Goal: Transaction & Acquisition: Purchase product/service

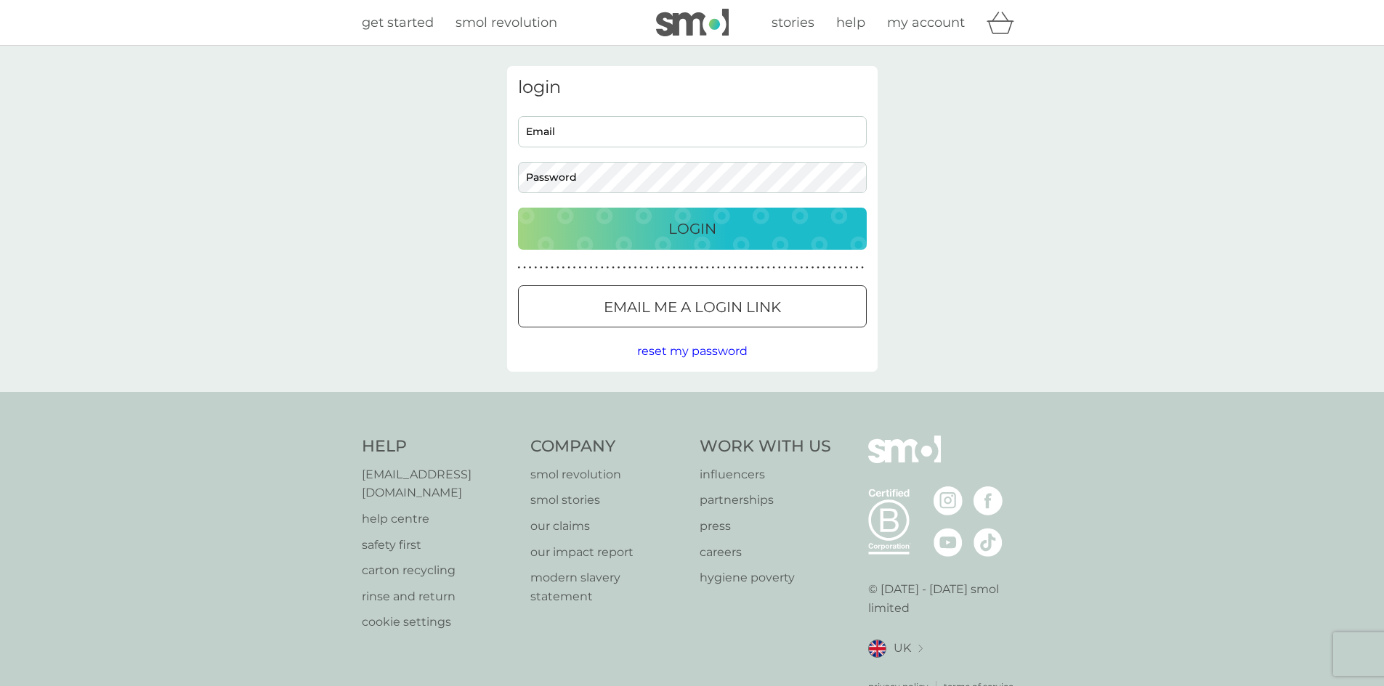
click at [608, 130] on input "Email" at bounding box center [692, 131] width 349 height 31
click at [665, 138] on input "addibadhe18@gmail.com" at bounding box center [692, 131] width 349 height 31
type input "addibadhe18@gmail.com"
click at [518, 208] on button "Login" at bounding box center [692, 229] width 349 height 42
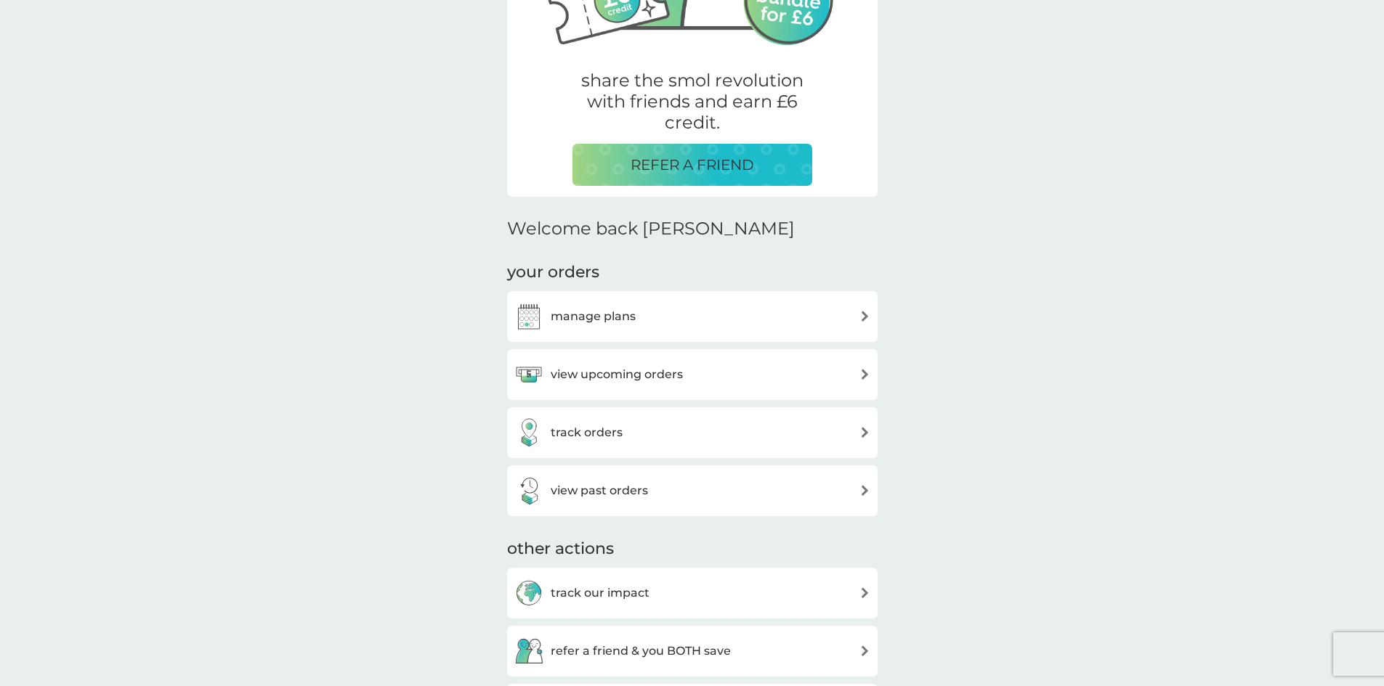
scroll to position [363, 0]
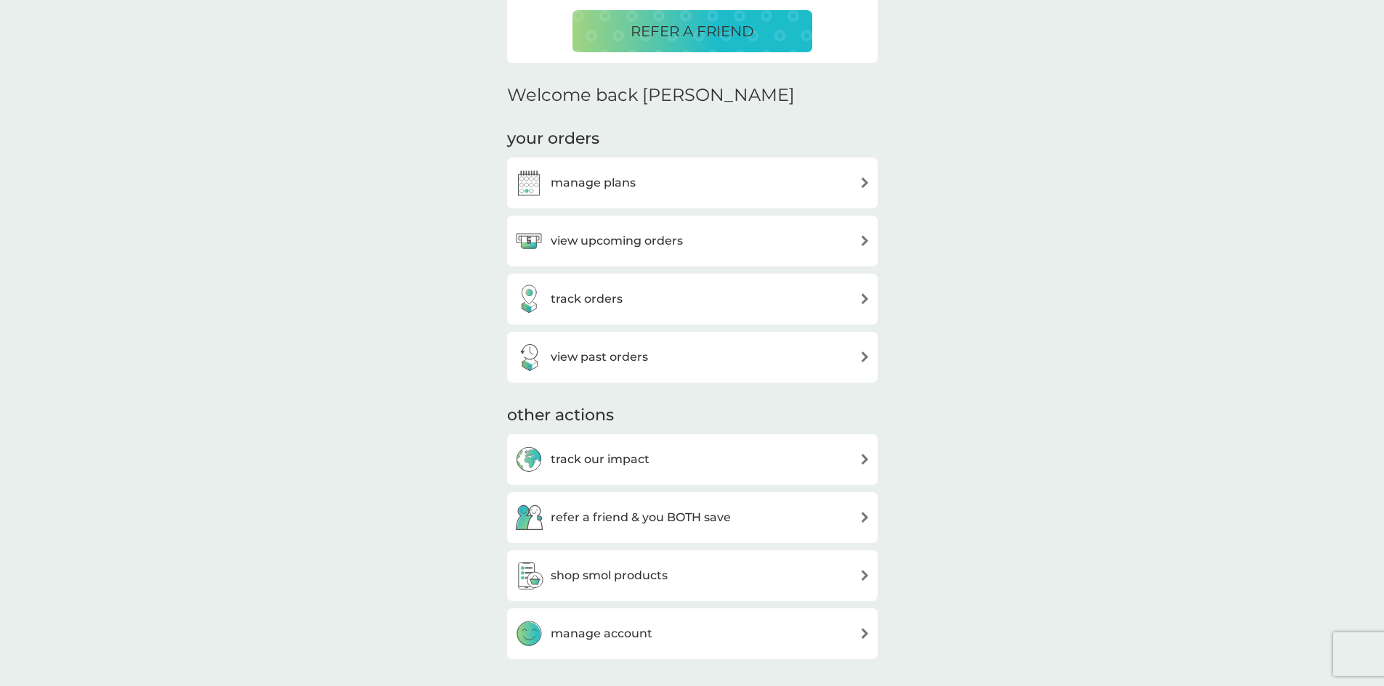
click at [781, 192] on div "manage plans" at bounding box center [692, 183] width 356 height 29
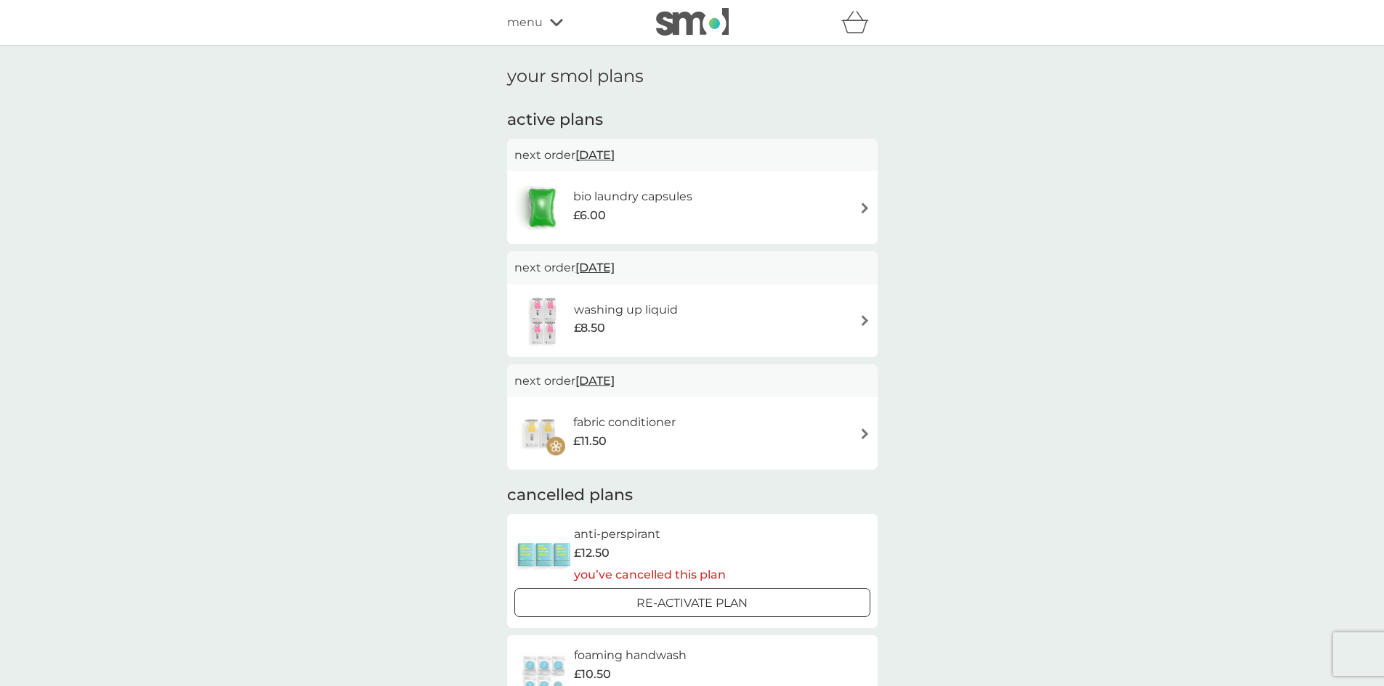
click at [550, 18] on icon at bounding box center [556, 22] width 13 height 9
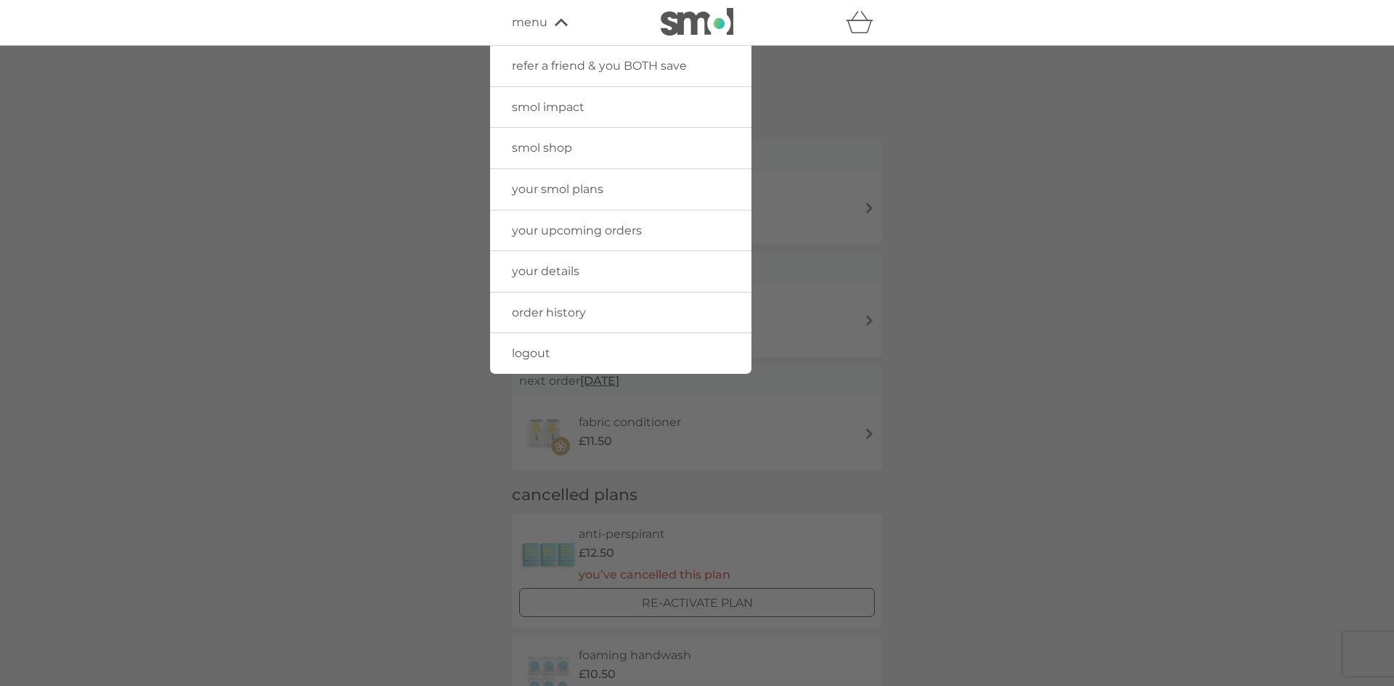
click at [558, 147] on span "smol shop" at bounding box center [542, 148] width 60 height 14
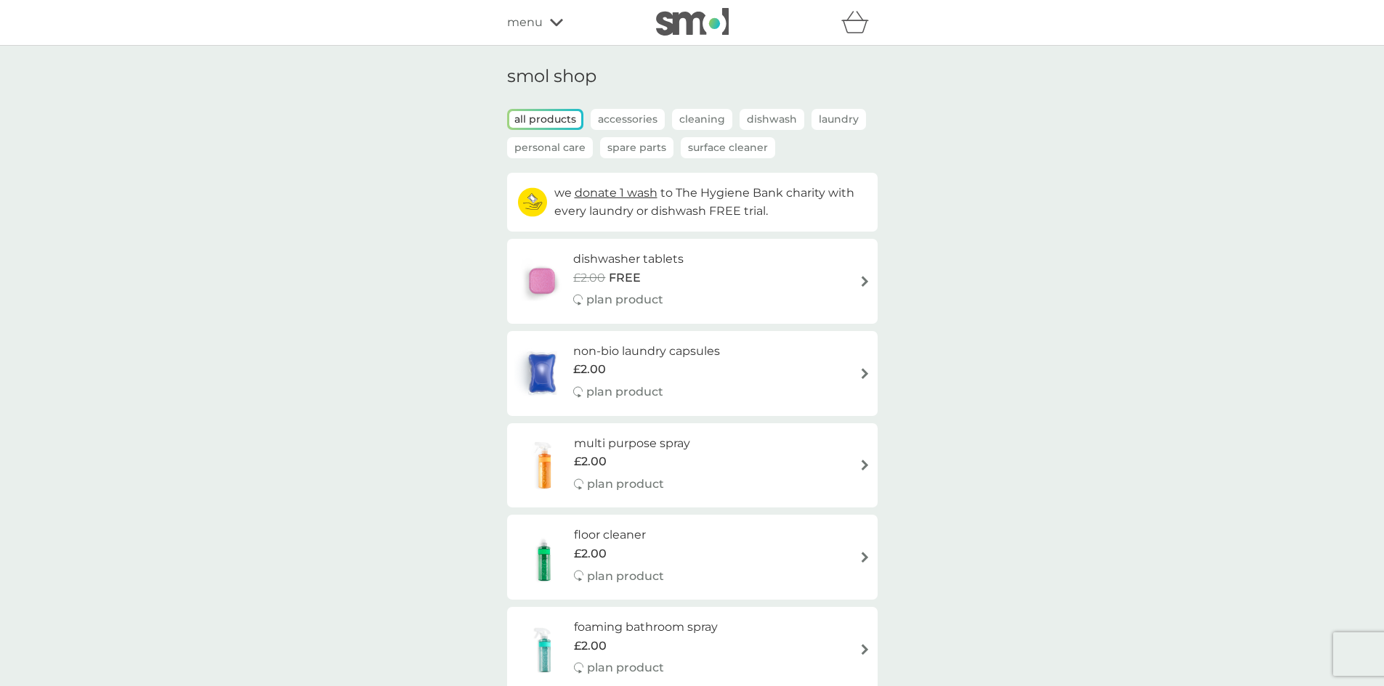
click at [728, 264] on div "dishwasher tablets £2.00 FREE plan product" at bounding box center [692, 281] width 356 height 63
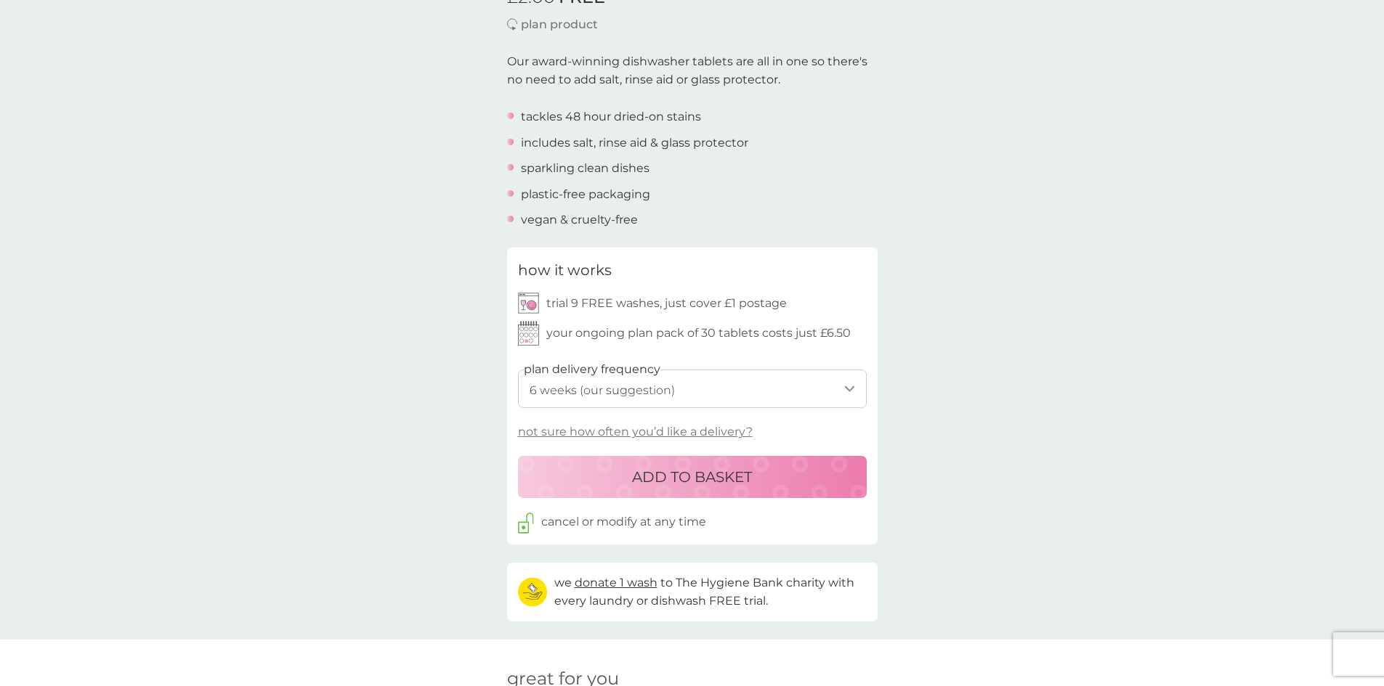
scroll to position [436, 0]
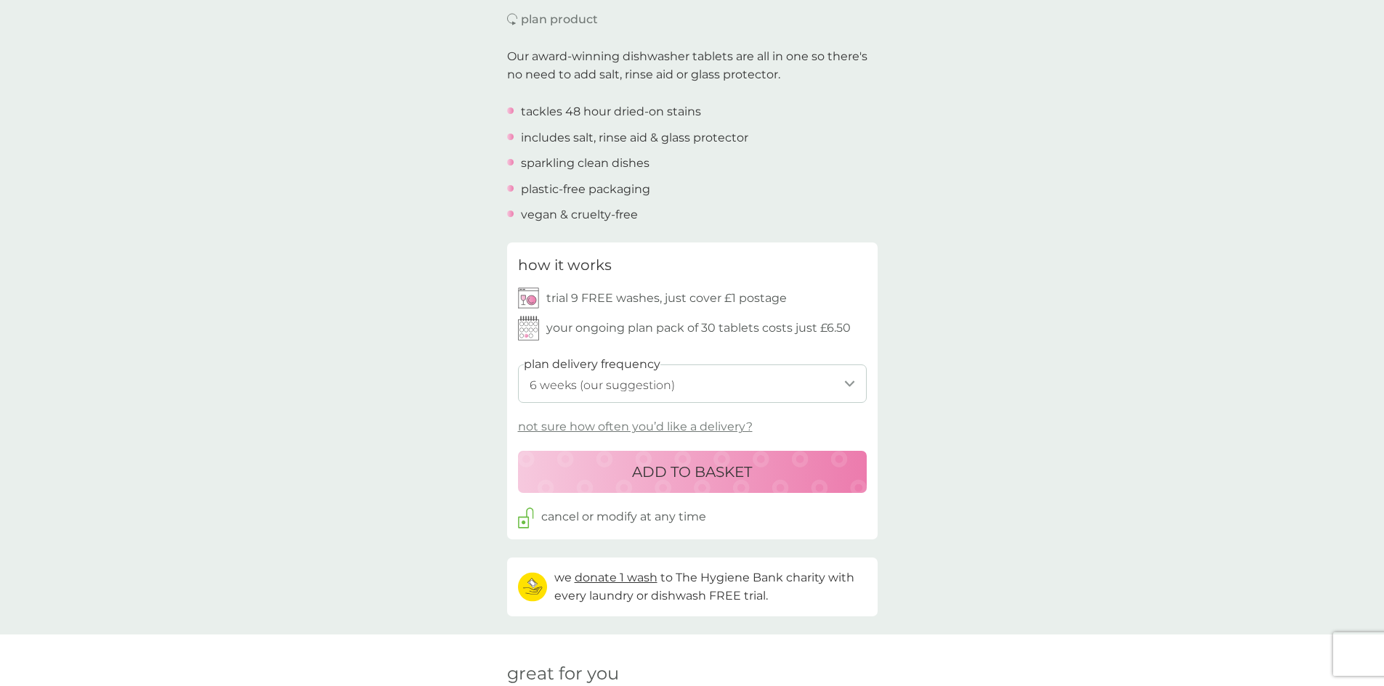
click at [702, 426] on p "not sure how often you’d like a delivery?" at bounding box center [635, 427] width 235 height 19
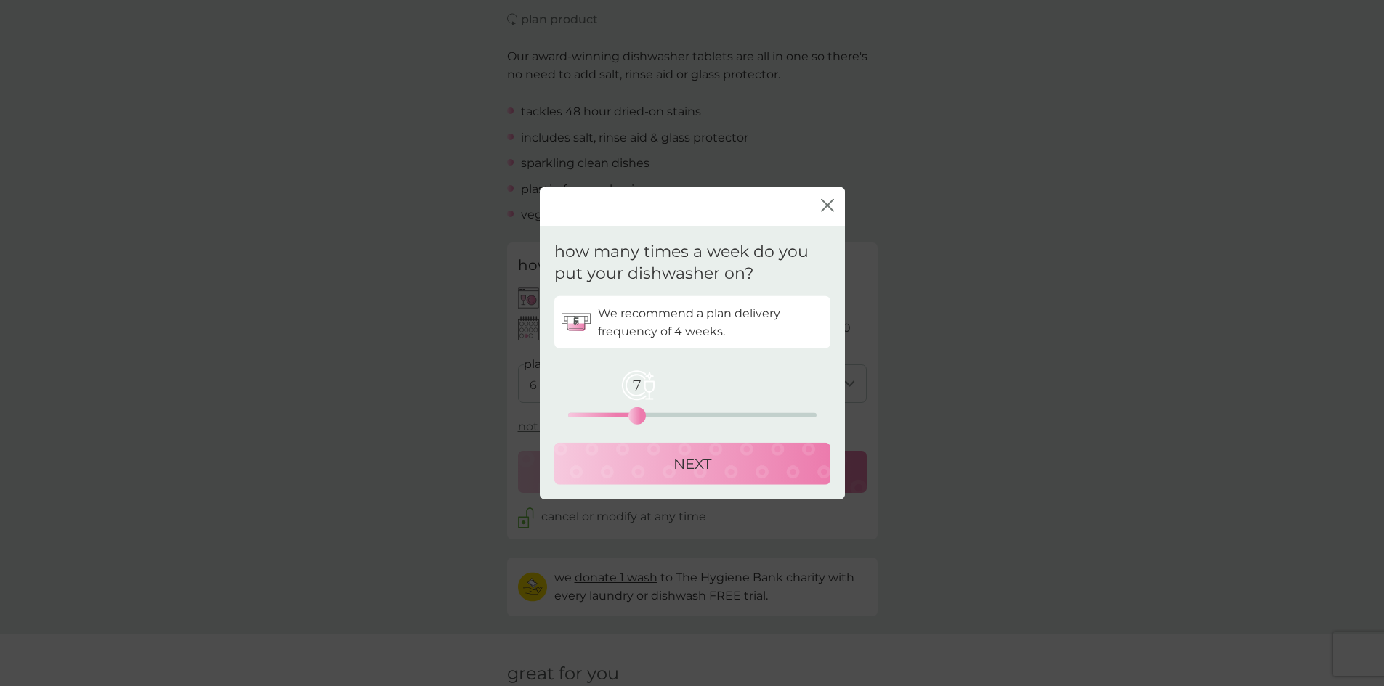
drag, startPoint x: 568, startPoint y: 413, endPoint x: 636, endPoint y: 415, distance: 67.6
click at [636, 415] on div "7" at bounding box center [637, 416] width 6 height 6
click at [722, 455] on div "NEXT" at bounding box center [692, 463] width 247 height 23
select select "28"
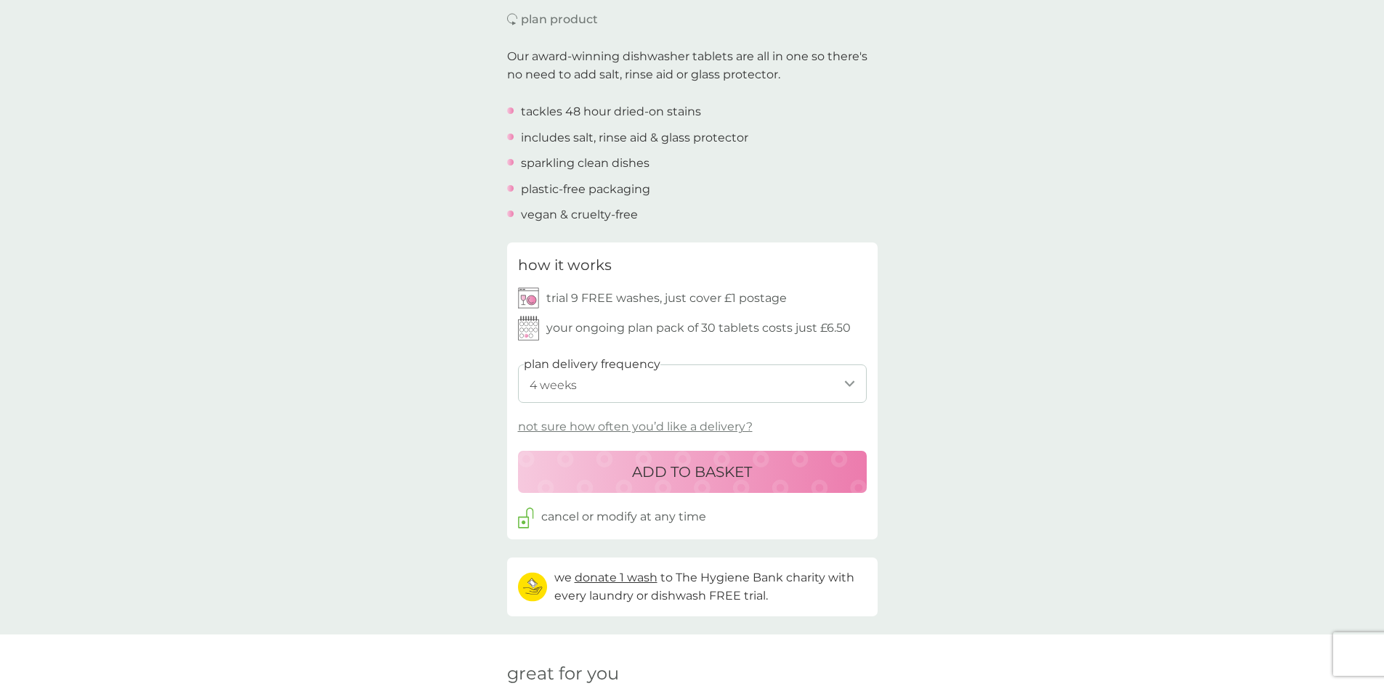
click at [744, 476] on p "ADD TO BASKET" at bounding box center [692, 471] width 120 height 23
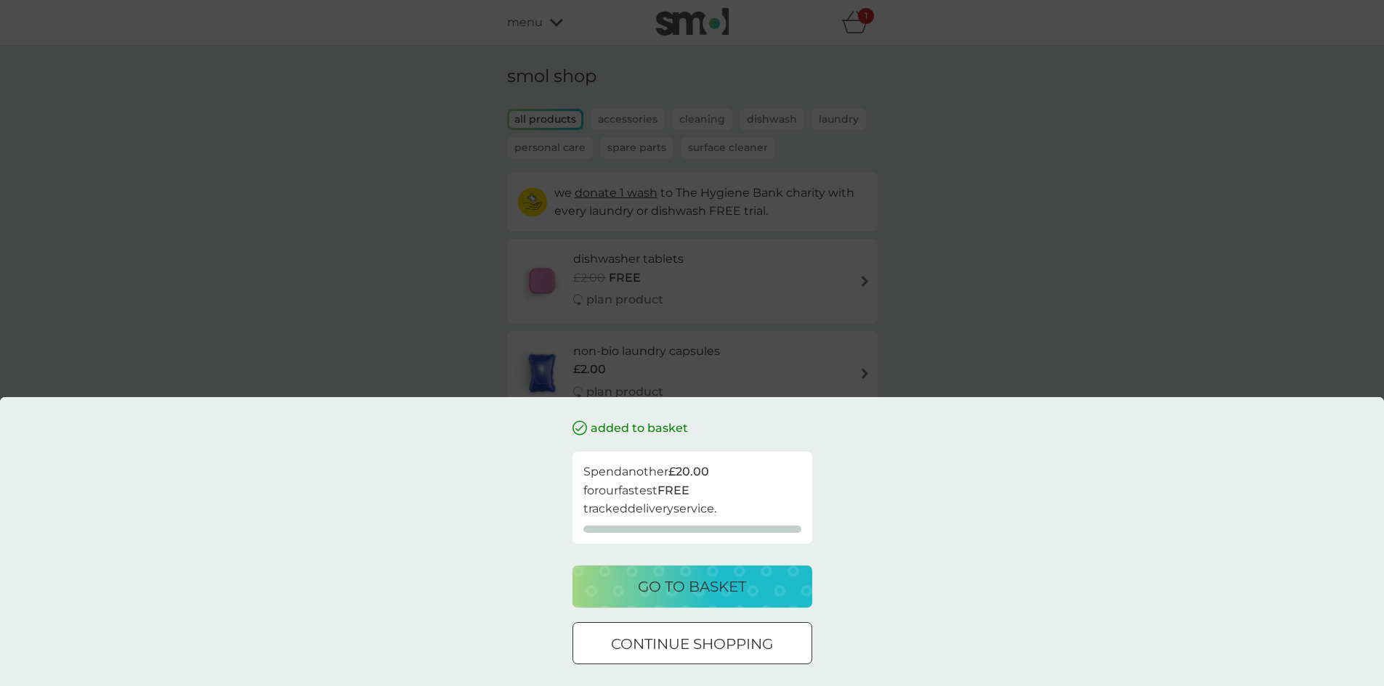
click at [908, 375] on div "added to basket Spend another £20.00 for our fastest FREE tracked delivery serv…" at bounding box center [692, 343] width 1384 height 686
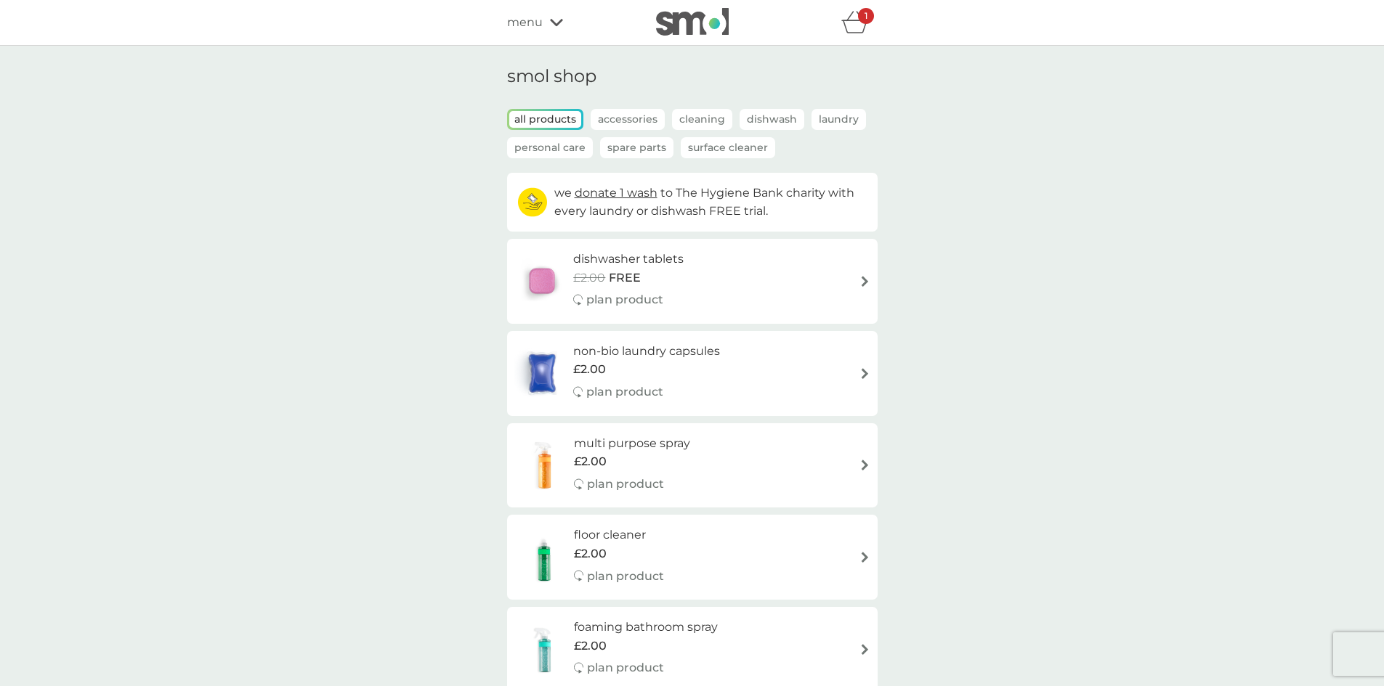
click at [803, 267] on div "dishwasher tablets £2.00 FREE plan product" at bounding box center [692, 281] width 356 height 63
select select "42"
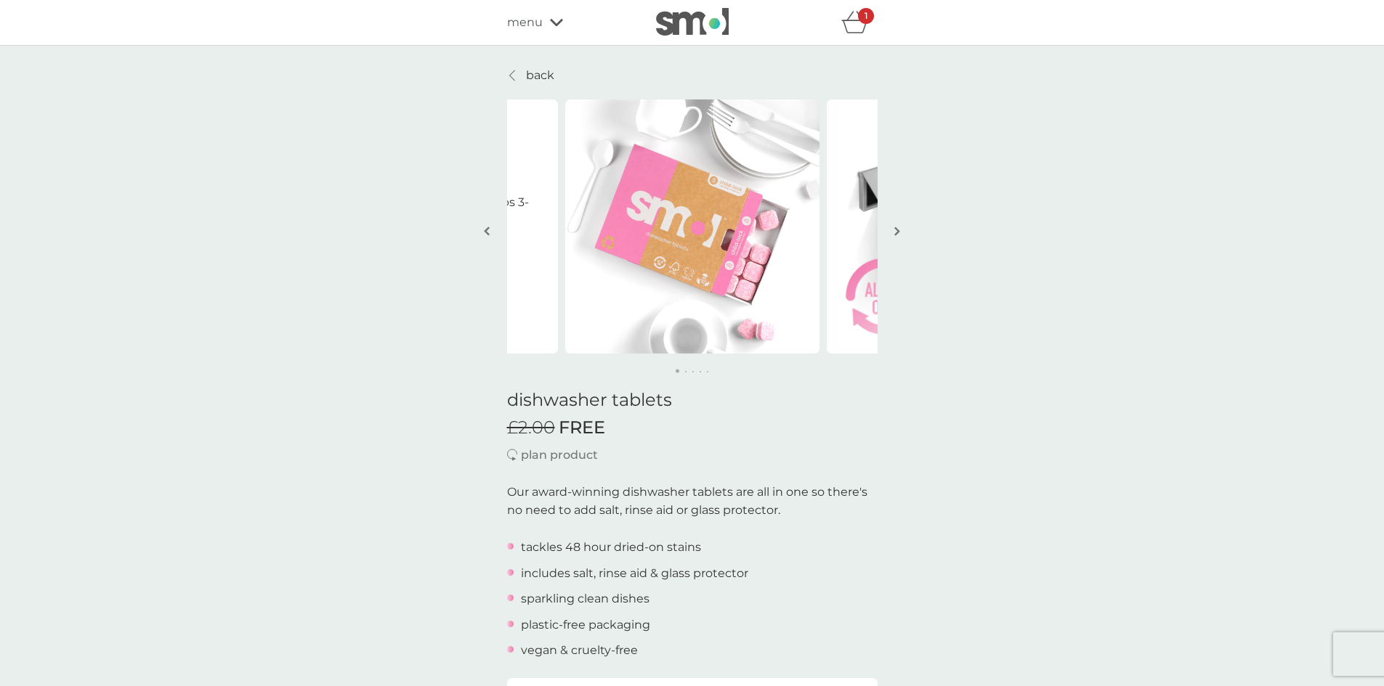
click at [858, 20] on div "1" at bounding box center [866, 16] width 16 height 16
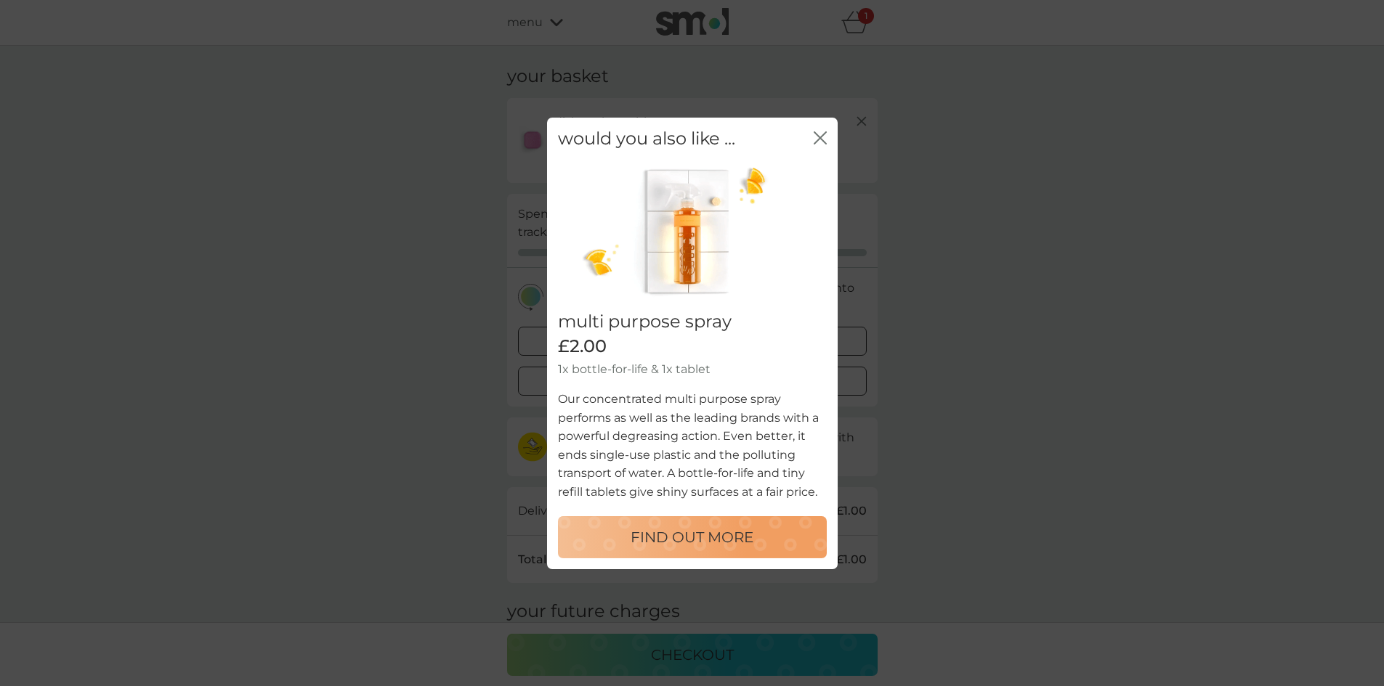
click at [816, 139] on icon "close" at bounding box center [819, 137] width 13 height 13
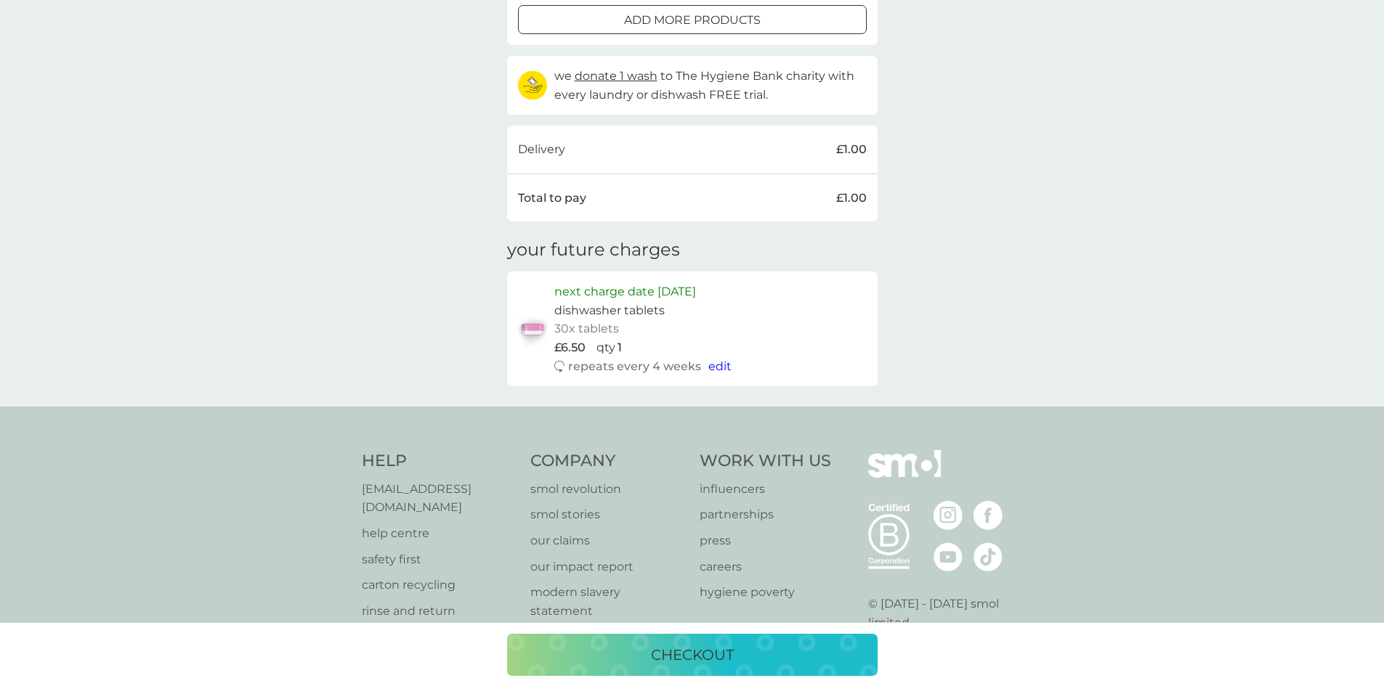
scroll to position [363, 0]
click at [675, 651] on p "checkout" at bounding box center [692, 654] width 83 height 23
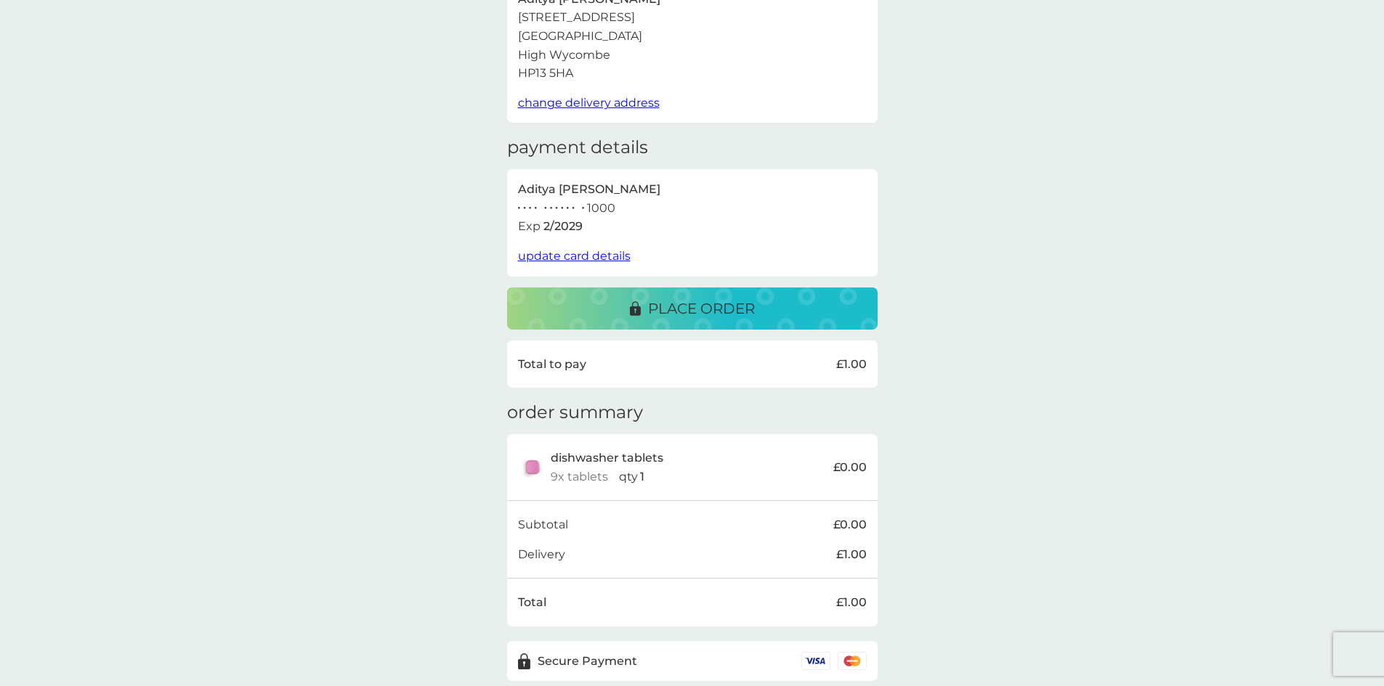
scroll to position [177, 0]
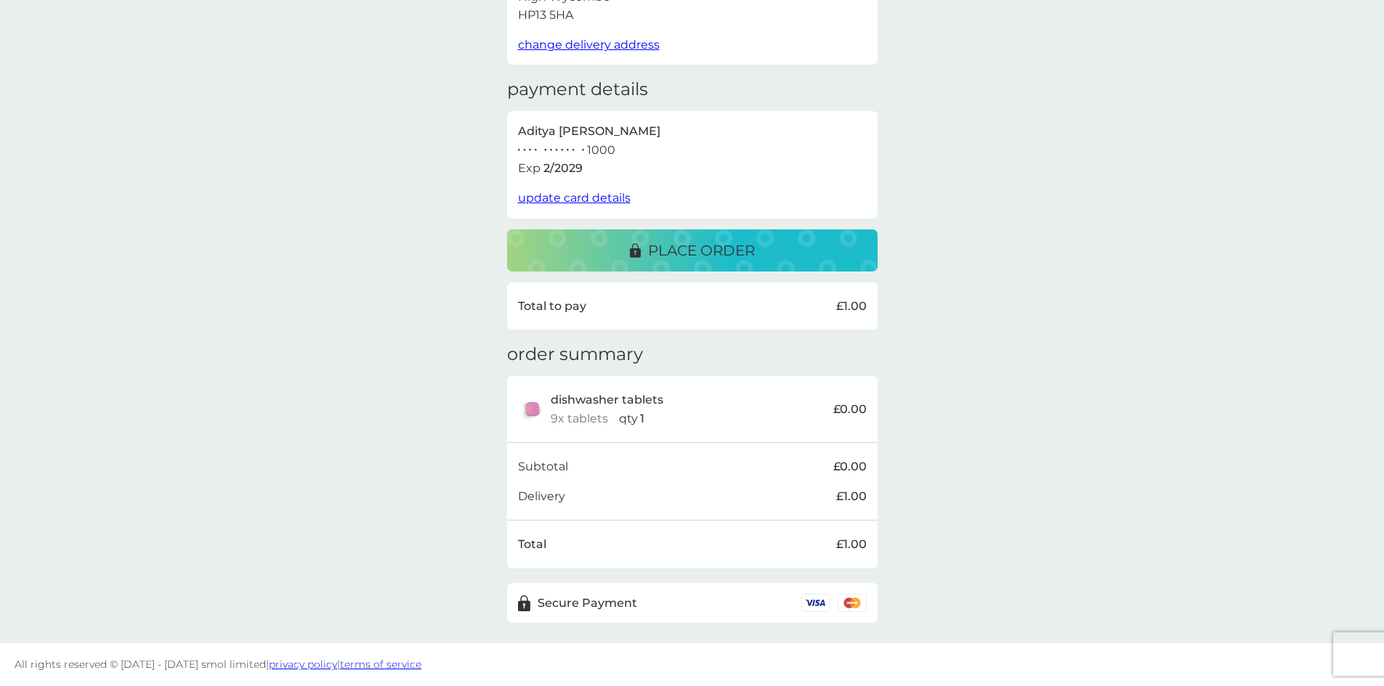
click at [681, 252] on p "place order" at bounding box center [701, 250] width 107 height 23
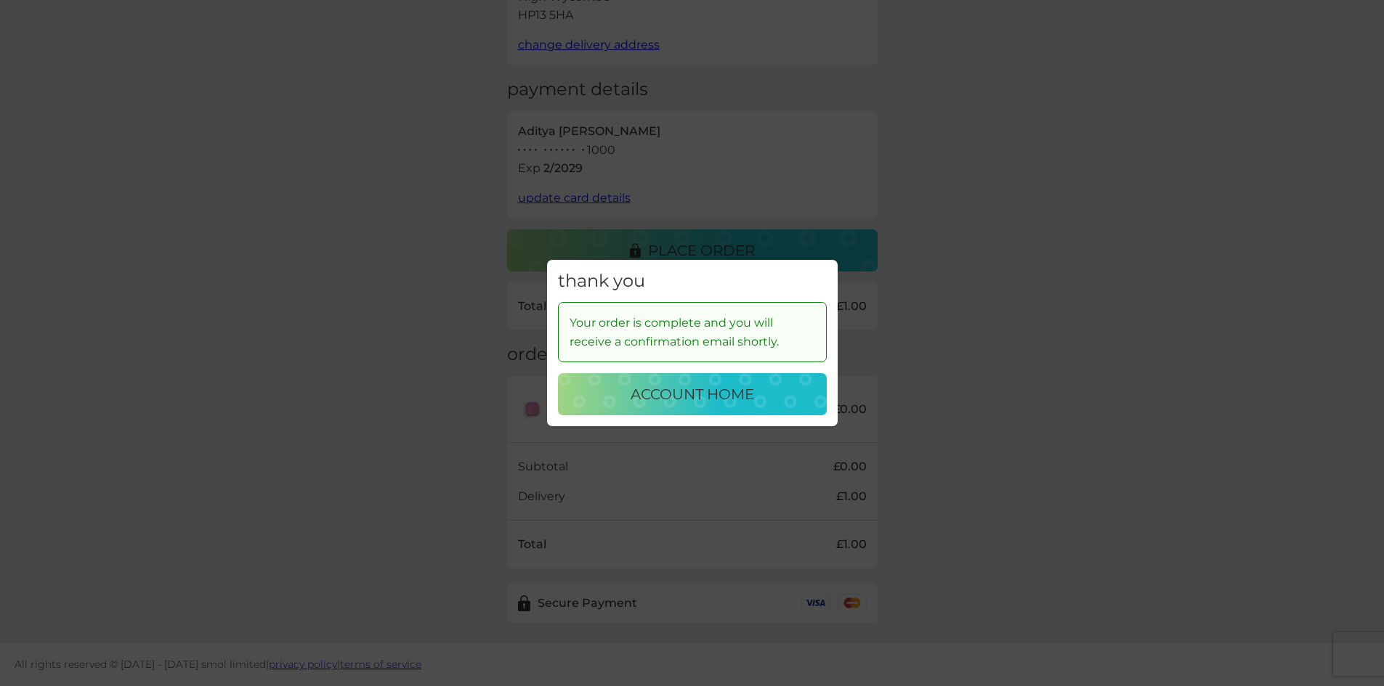
click at [692, 394] on p "account home" at bounding box center [691, 394] width 123 height 23
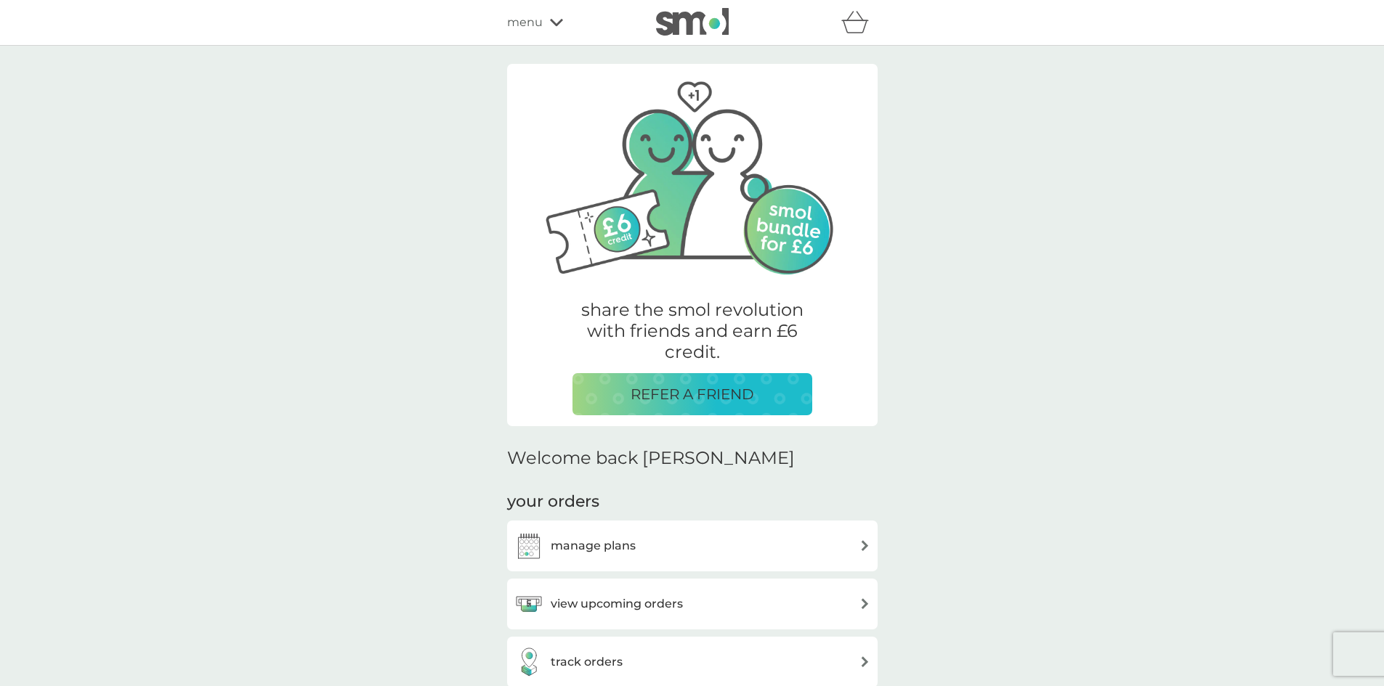
scroll to position [218, 0]
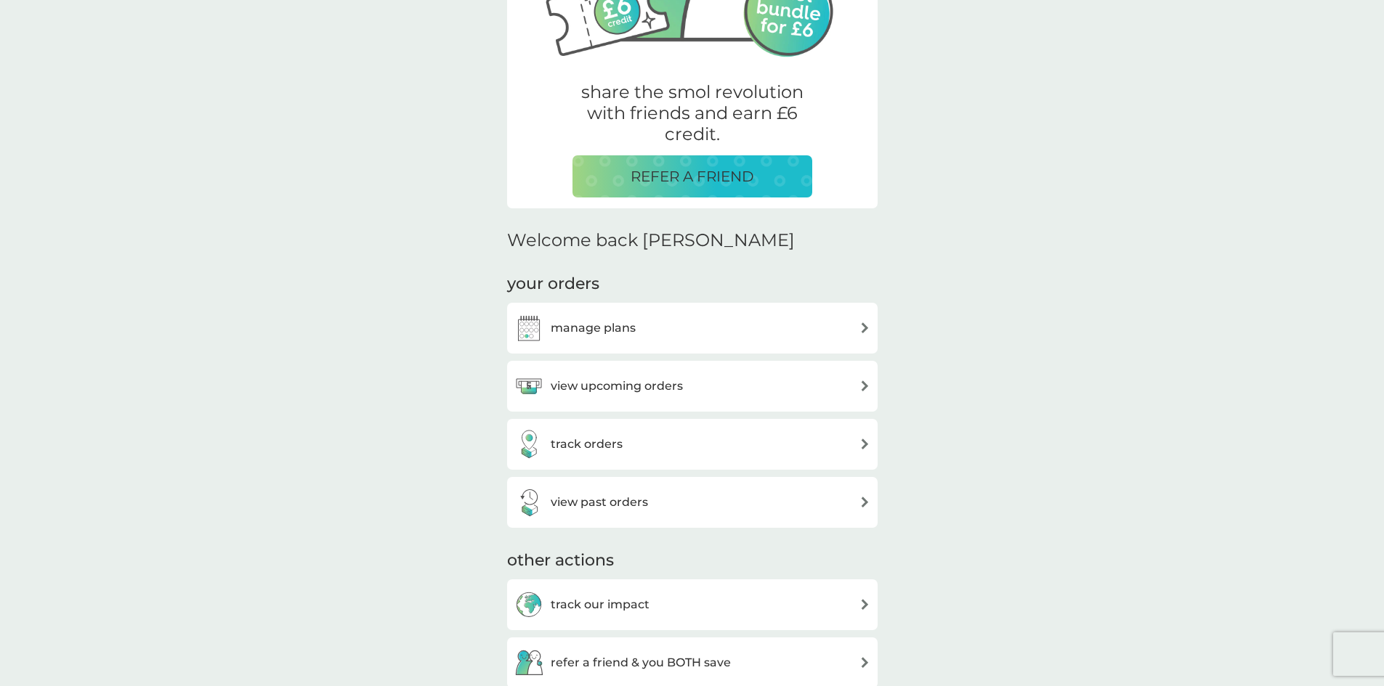
click at [648, 333] on div "manage plans" at bounding box center [692, 328] width 356 height 29
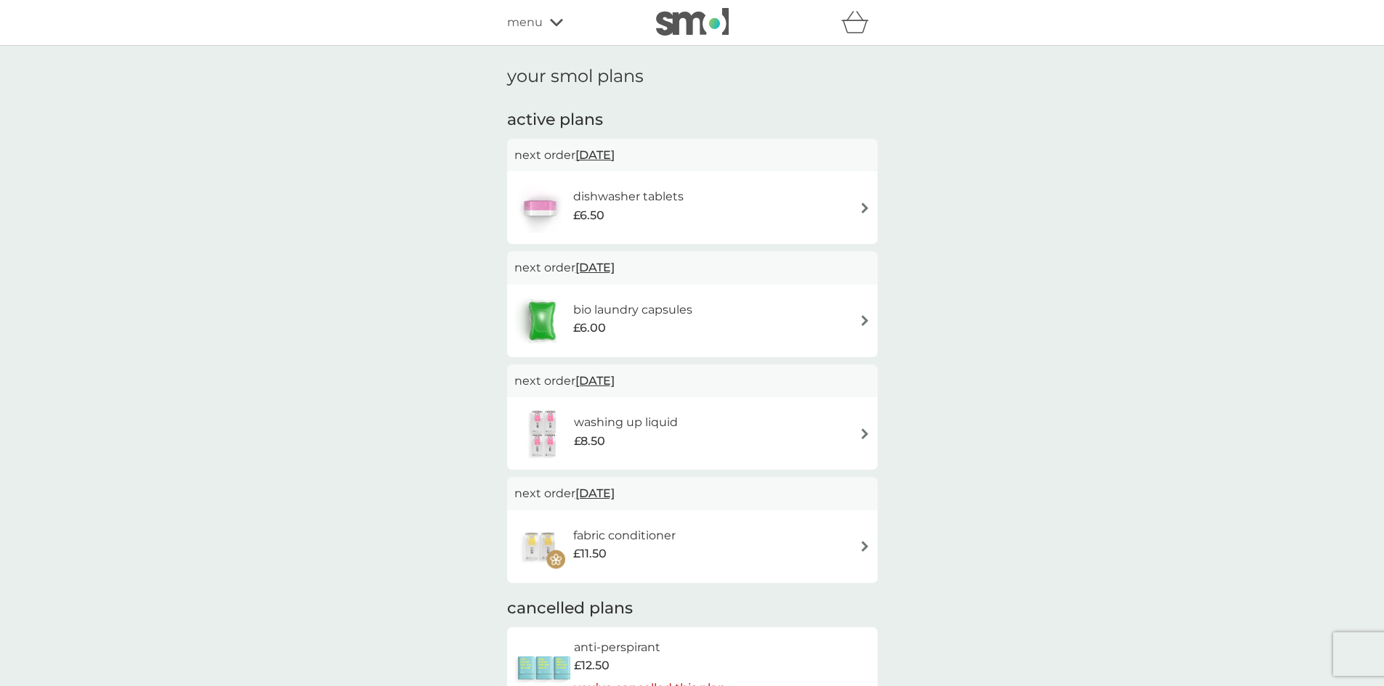
click at [776, 208] on div "dishwasher tablets £6.50" at bounding box center [692, 207] width 356 height 51
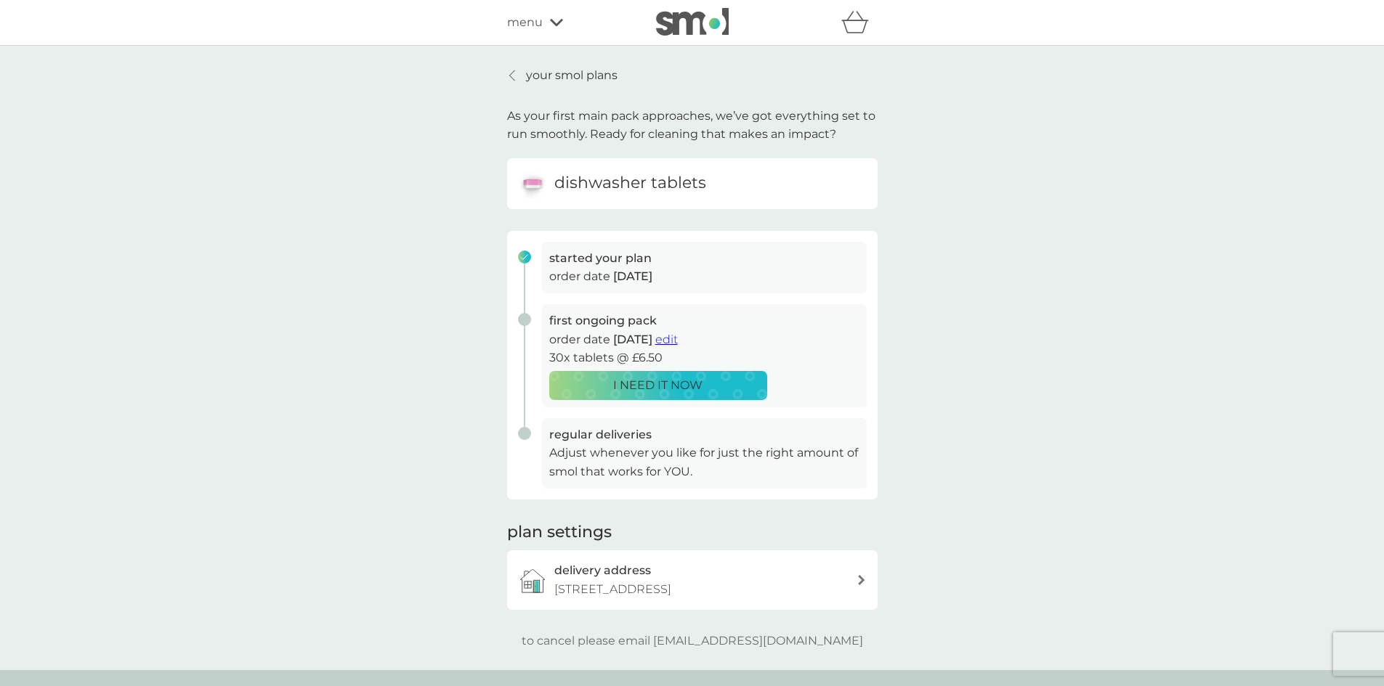
click at [678, 339] on span "edit" at bounding box center [666, 340] width 23 height 14
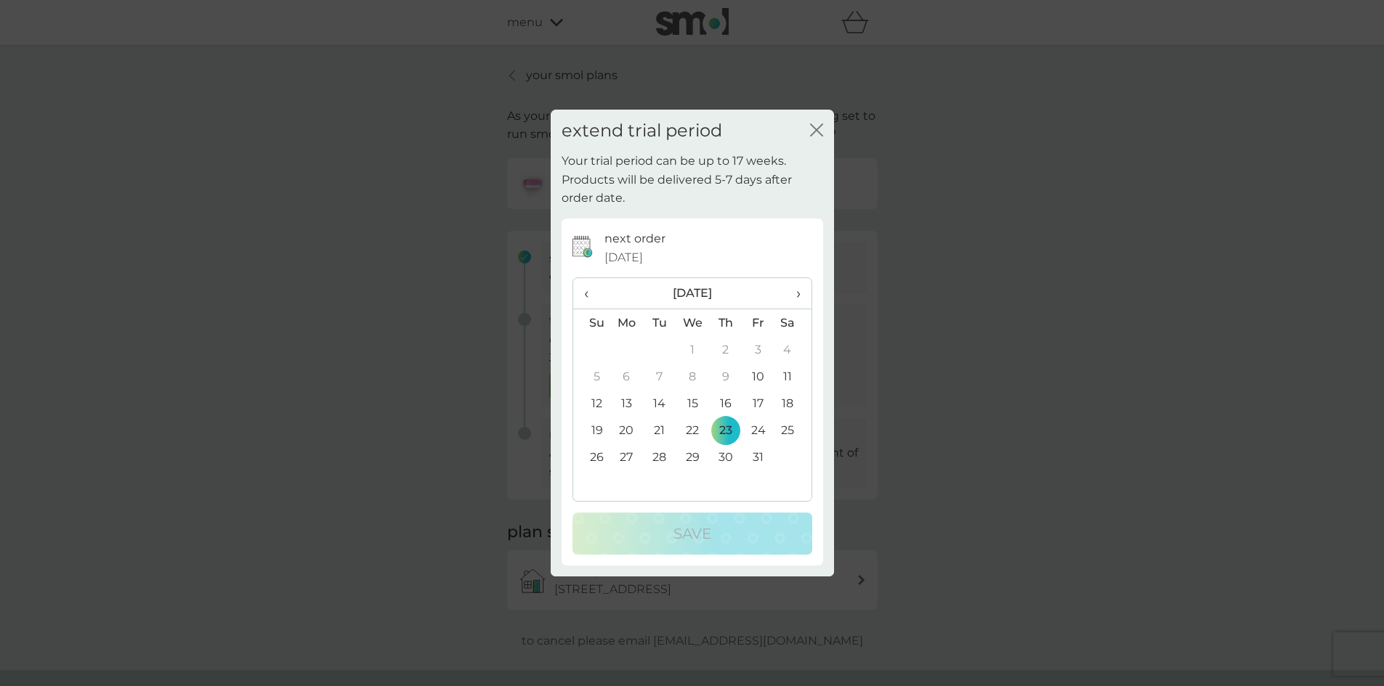
click at [792, 295] on span "›" at bounding box center [792, 293] width 15 height 31
click at [659, 429] on td "18" at bounding box center [659, 430] width 33 height 27
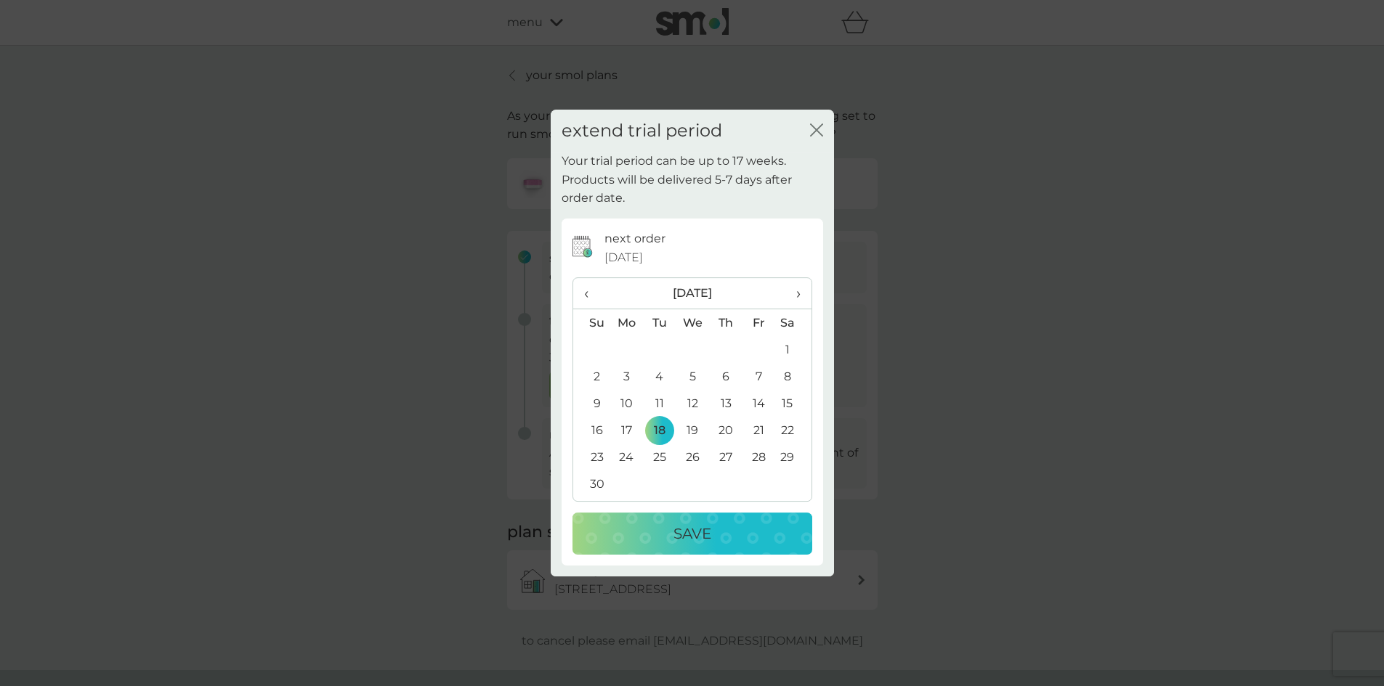
click at [698, 535] on p "Save" at bounding box center [692, 533] width 38 height 23
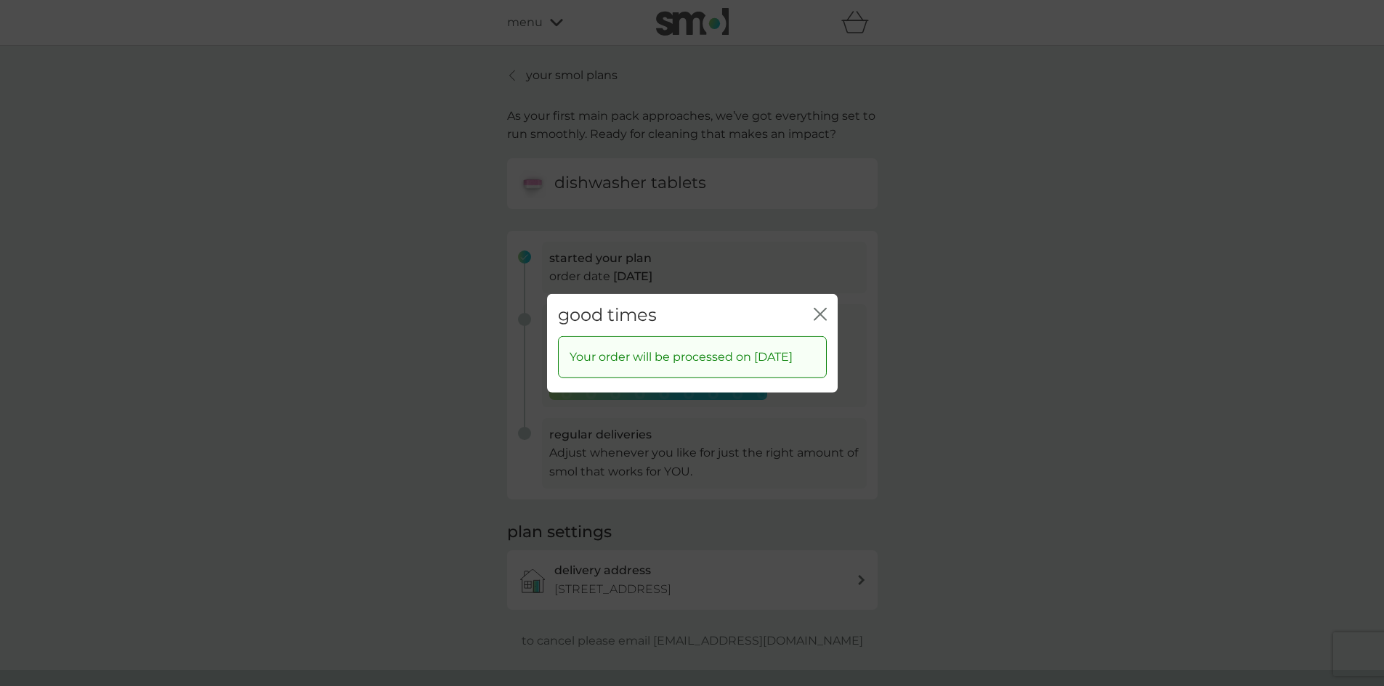
click at [822, 308] on icon "close" at bounding box center [823, 314] width 6 height 12
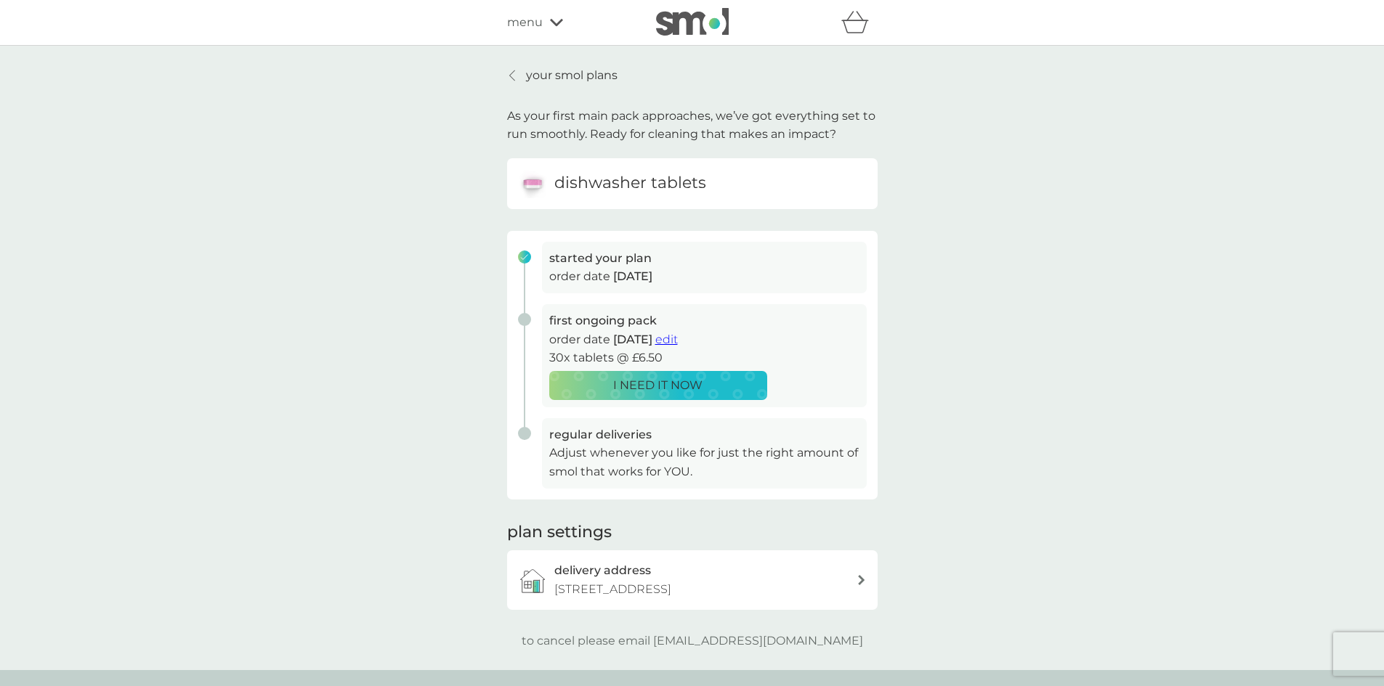
click at [565, 81] on p "your smol plans" at bounding box center [572, 75] width 92 height 19
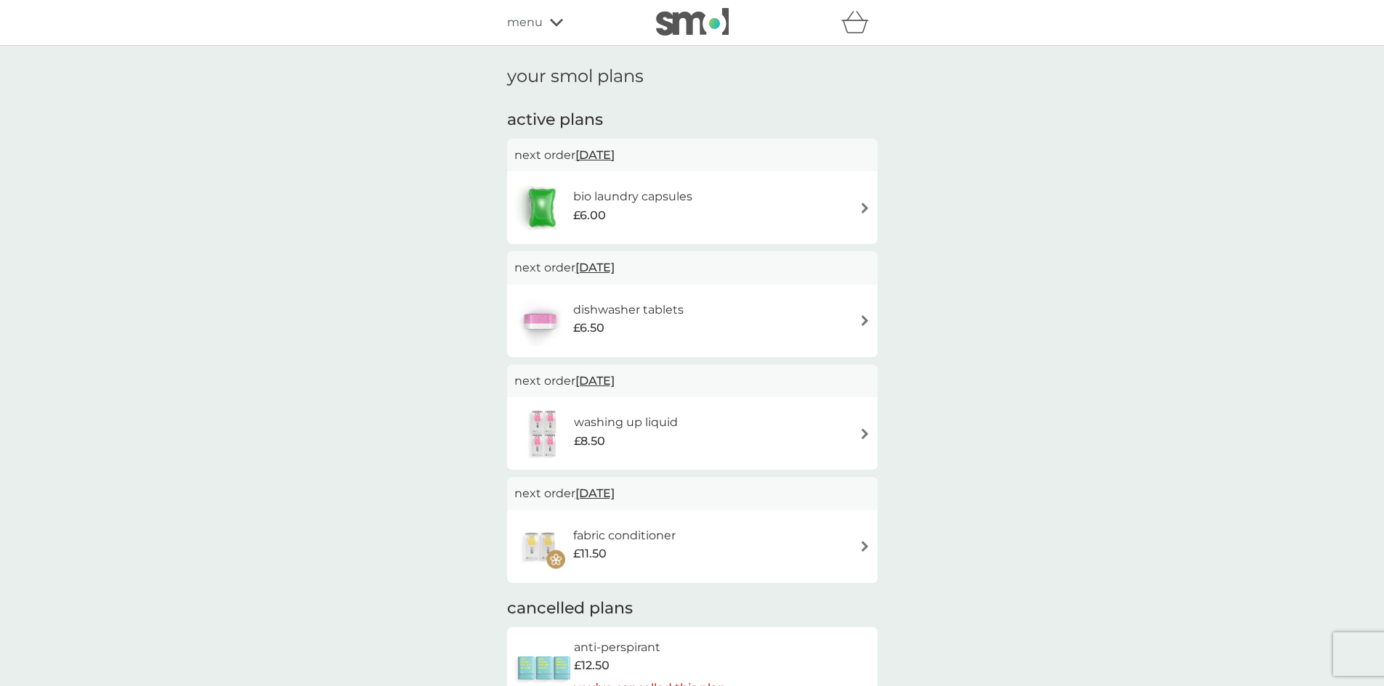
click at [543, 21] on div "menu" at bounding box center [568, 22] width 123 height 19
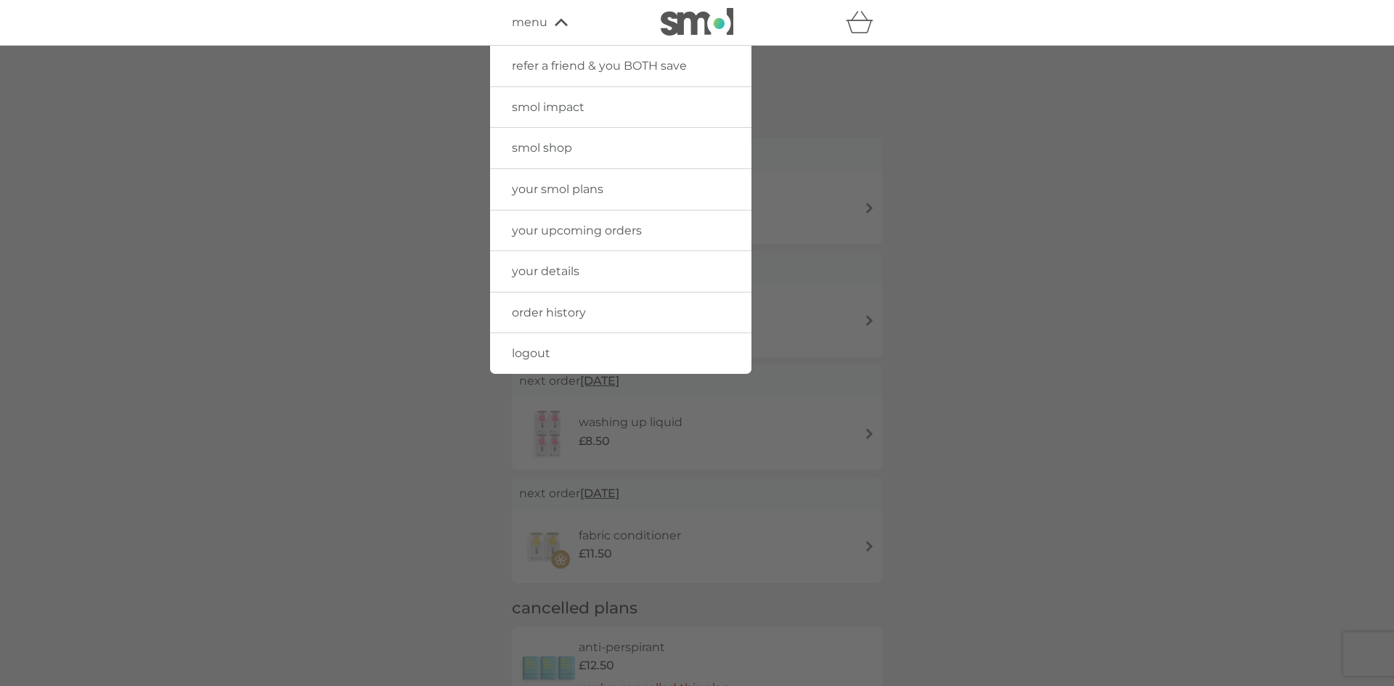
click at [537, 349] on span "logout" at bounding box center [531, 353] width 38 height 14
